Goal: Obtain resource: Download file/media

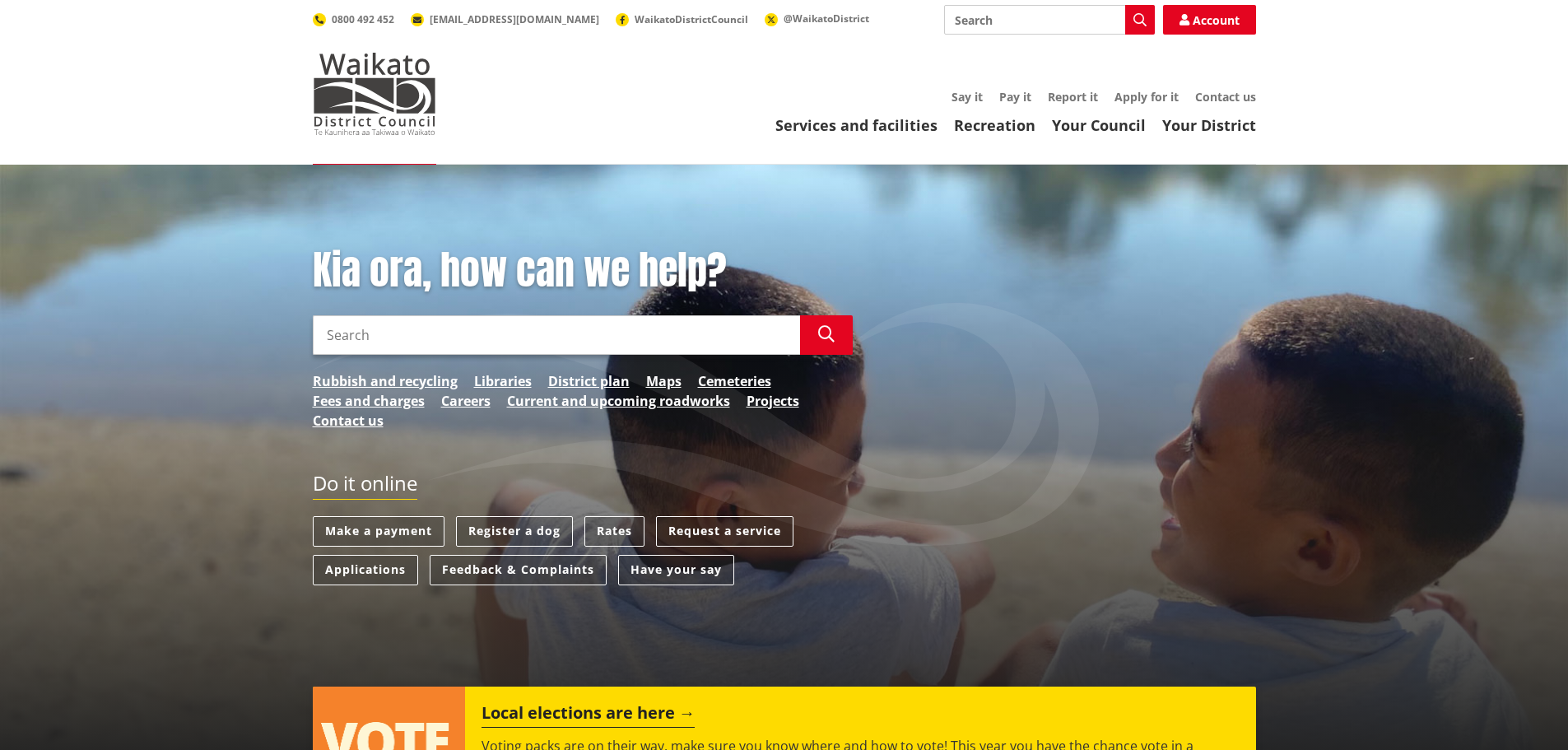
click at [443, 339] on input "Search" at bounding box center [557, 335] width 488 height 40
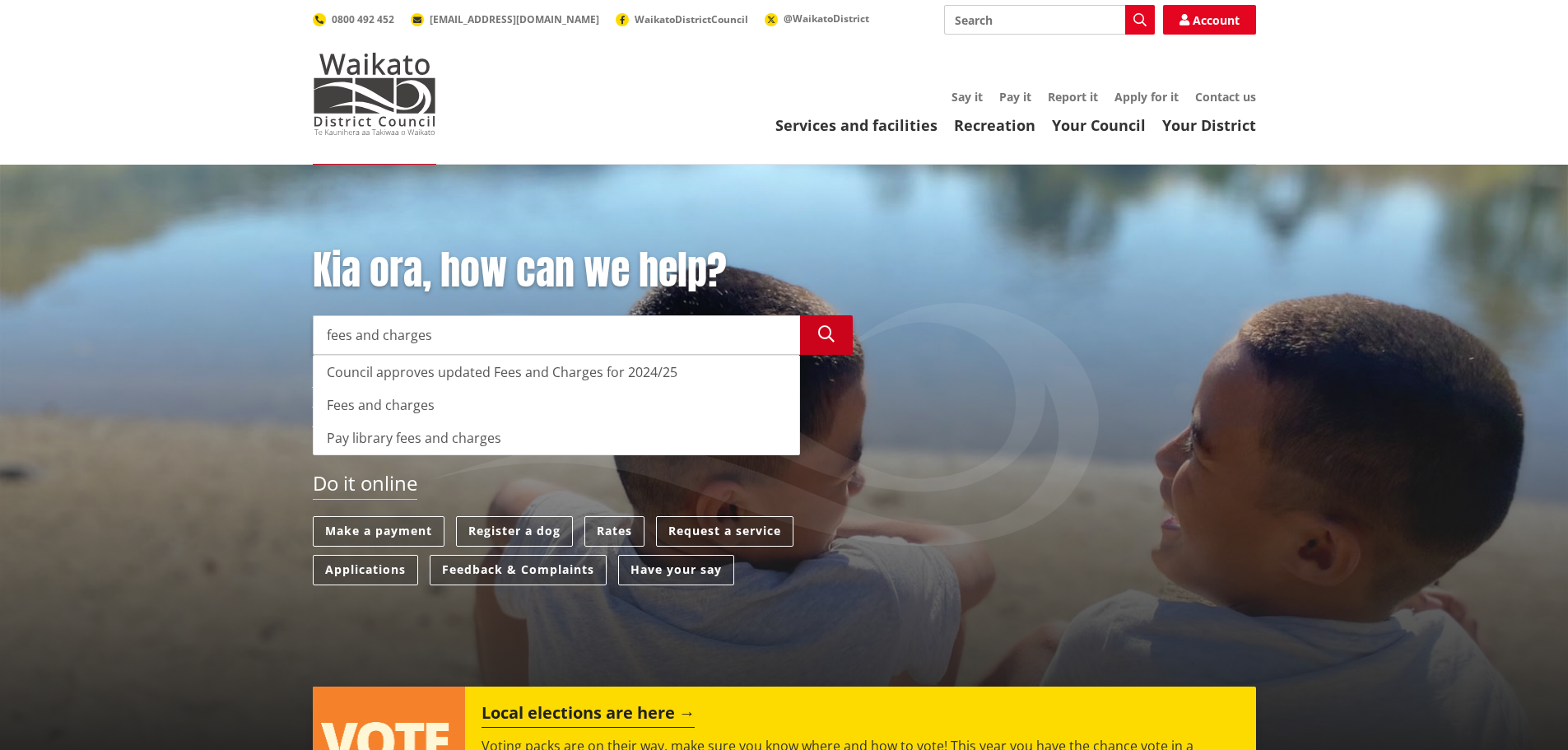
click at [841, 343] on button "Search" at bounding box center [826, 335] width 52 height 40
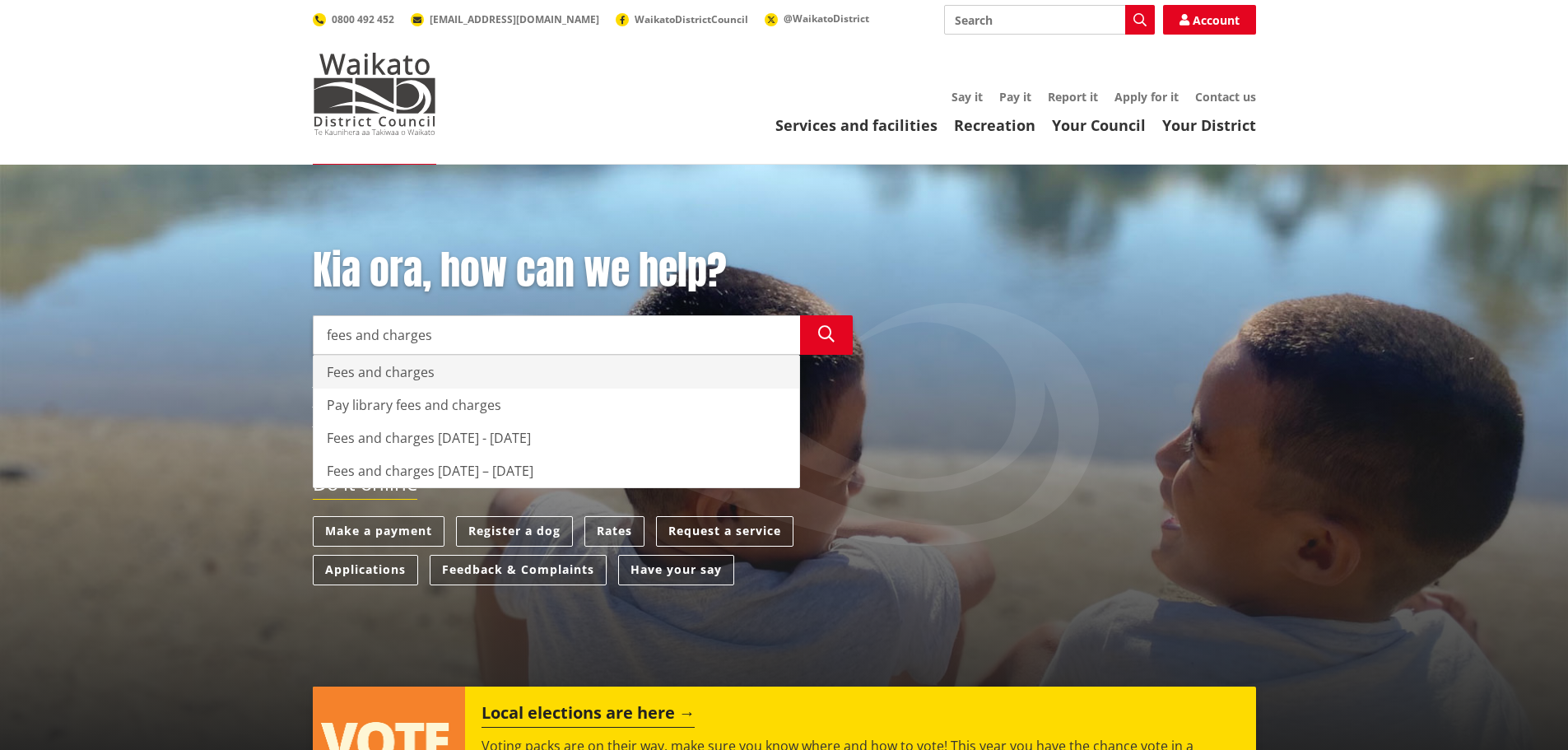
click at [532, 368] on div "Fees and charges" at bounding box center [556, 373] width 486 height 33
type input "Fees and charges"
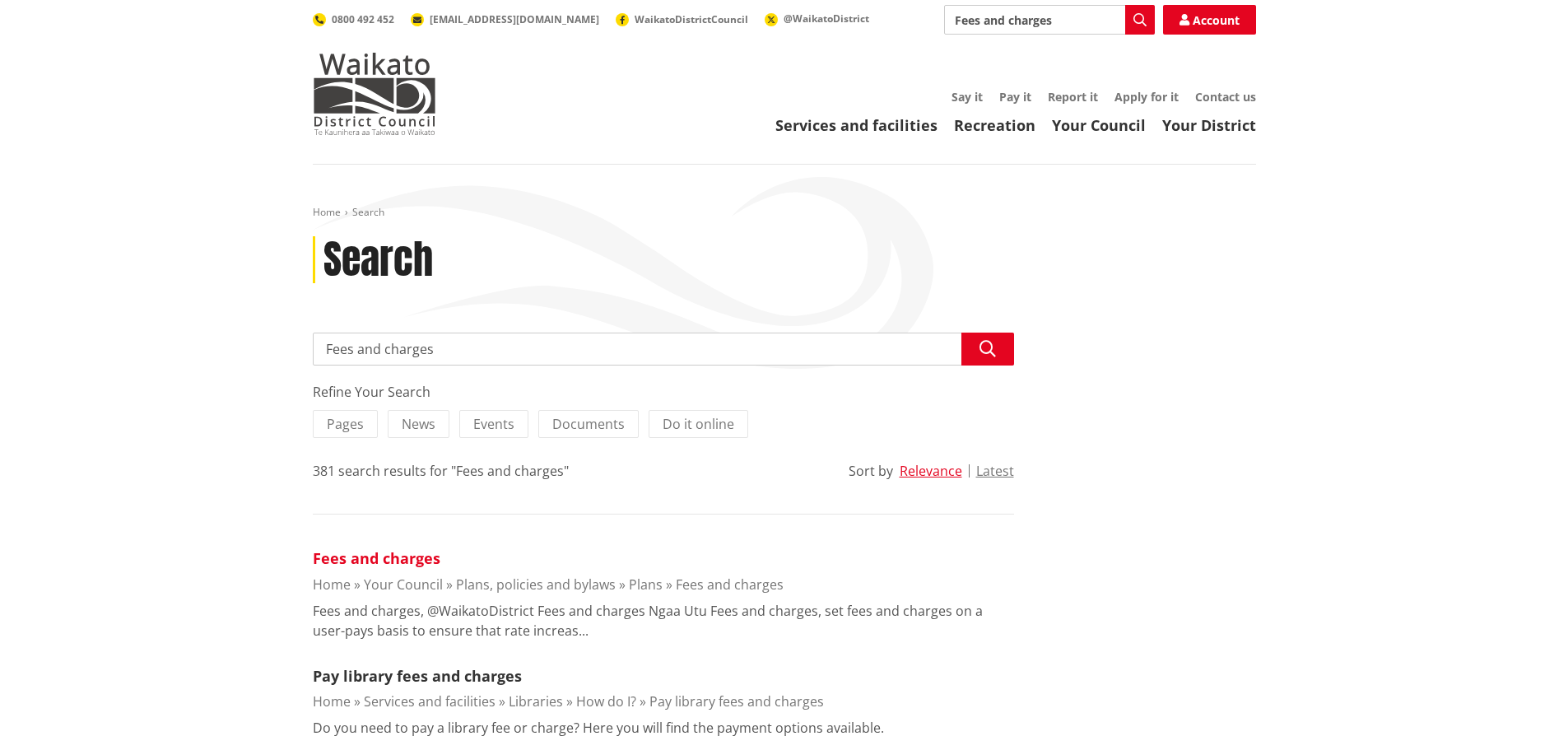
click at [395, 558] on link "Fees and charges" at bounding box center [377, 558] width 128 height 19
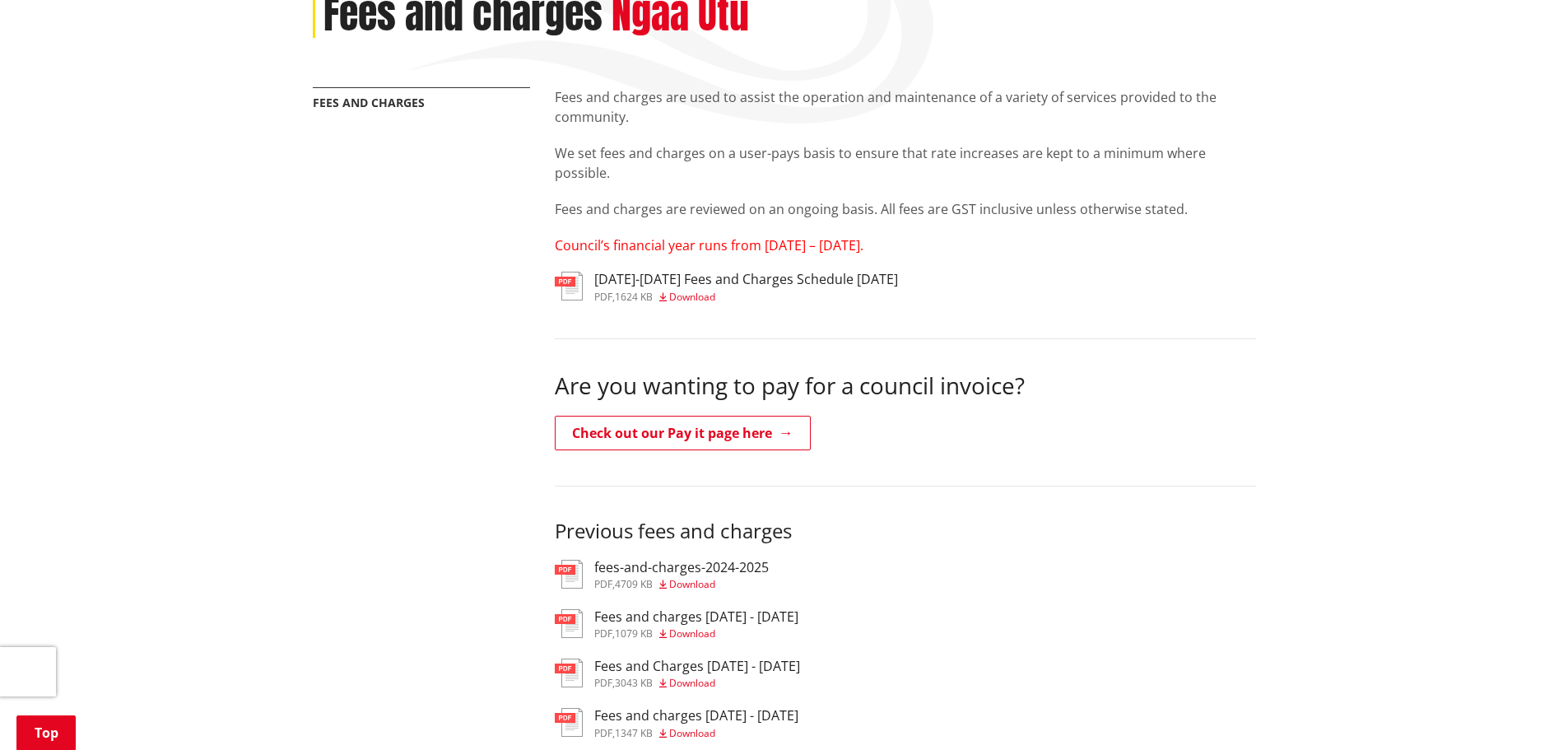
scroll to position [247, 0]
click at [716, 298] on span "Download" at bounding box center [692, 295] width 47 height 14
